Goal: Task Accomplishment & Management: Manage account settings

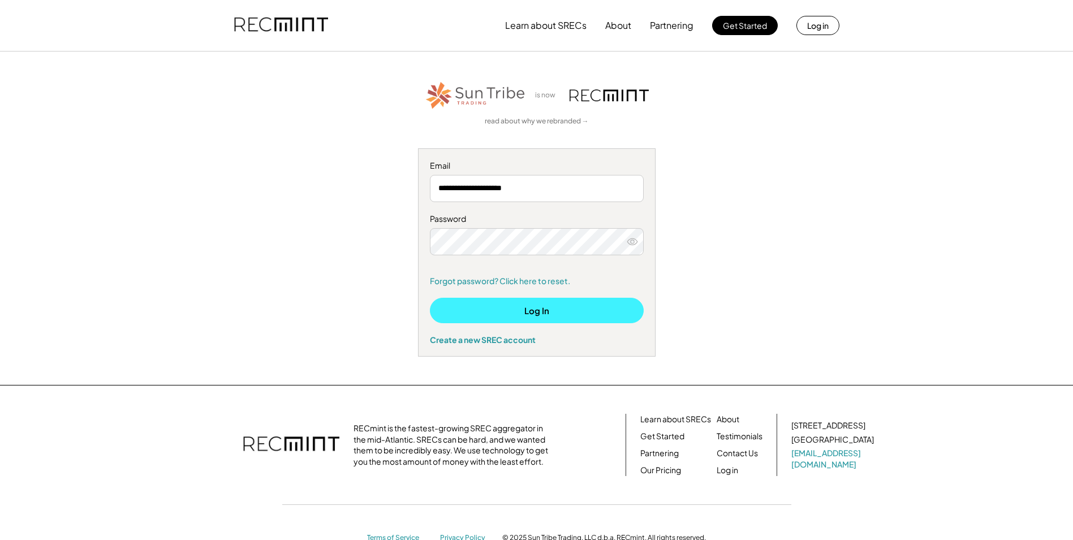
click at [526, 306] on button "Log In" at bounding box center [537, 310] width 214 height 25
click at [529, 302] on button "Log In" at bounding box center [537, 310] width 214 height 25
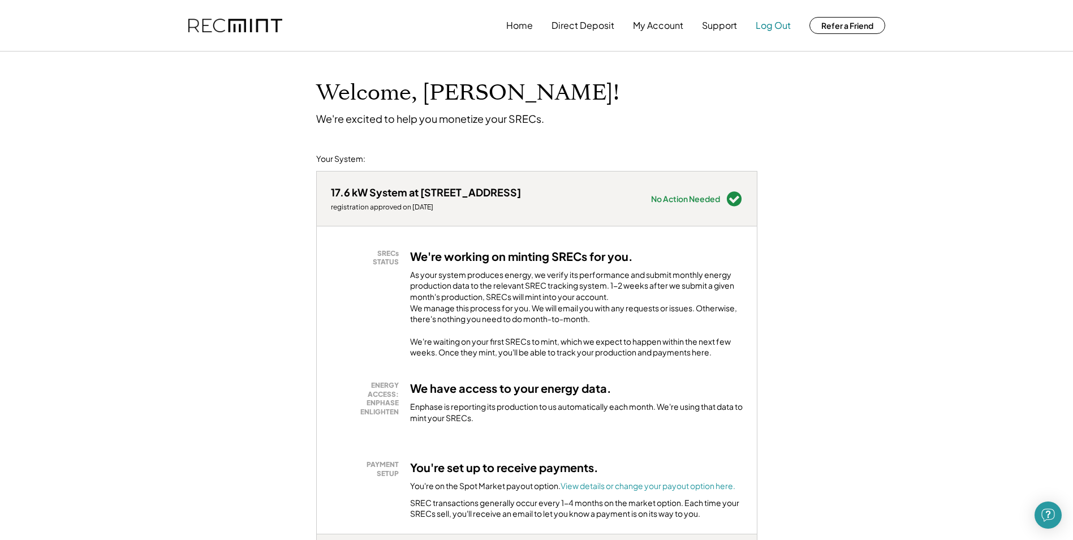
click at [780, 32] on button "Log Out" at bounding box center [773, 25] width 35 height 23
